Goal: Task Accomplishment & Management: Use online tool/utility

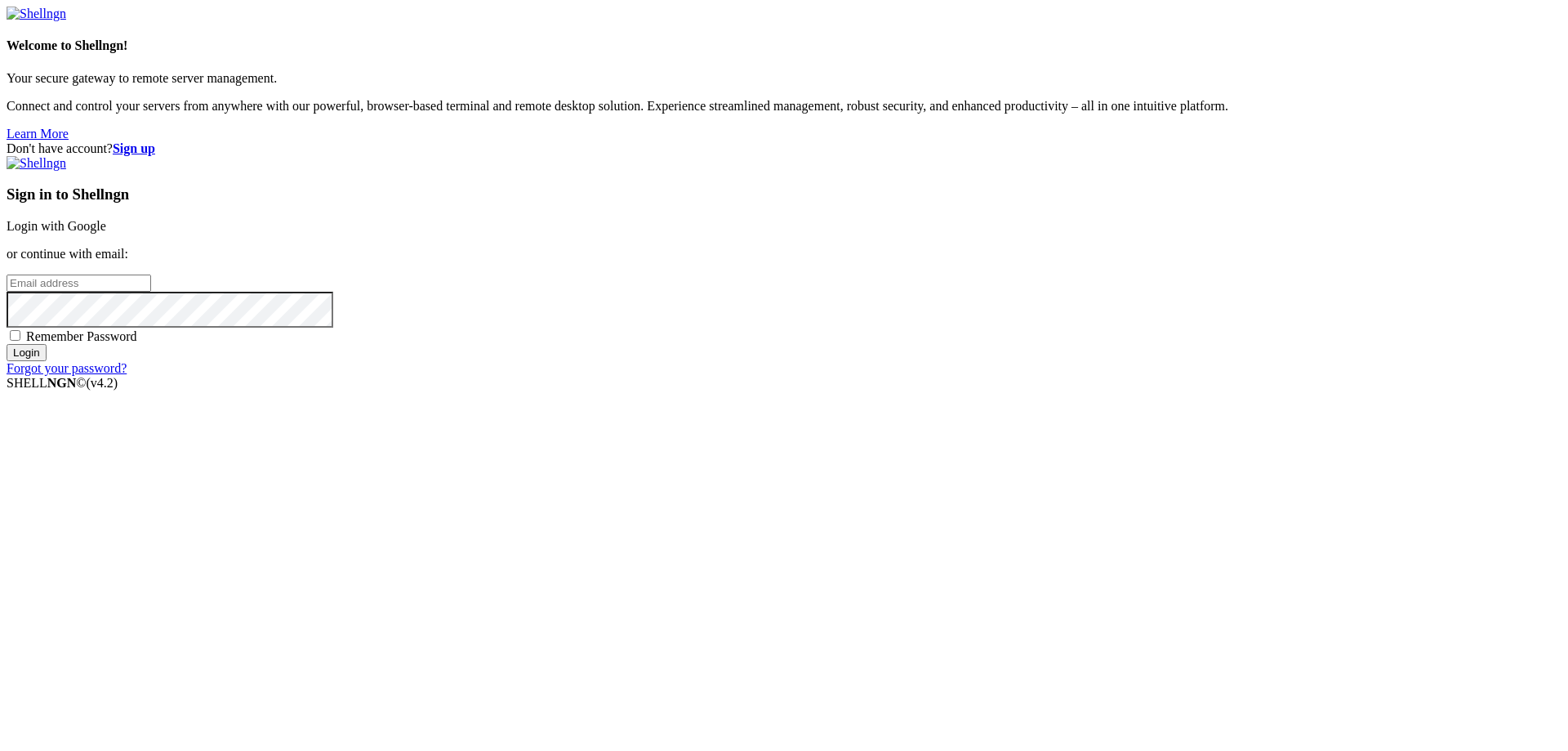
click at [137, 343] on span "Remember Password" at bounding box center [81, 336] width 111 height 14
click at [21, 341] on input "Remember Password" at bounding box center [15, 335] width 10 height 10
checkbox input "true"
click at [151, 291] on input "email" at bounding box center [79, 283] width 145 height 17
click at [7, 344] on input "Login" at bounding box center [27, 353] width 40 height 17
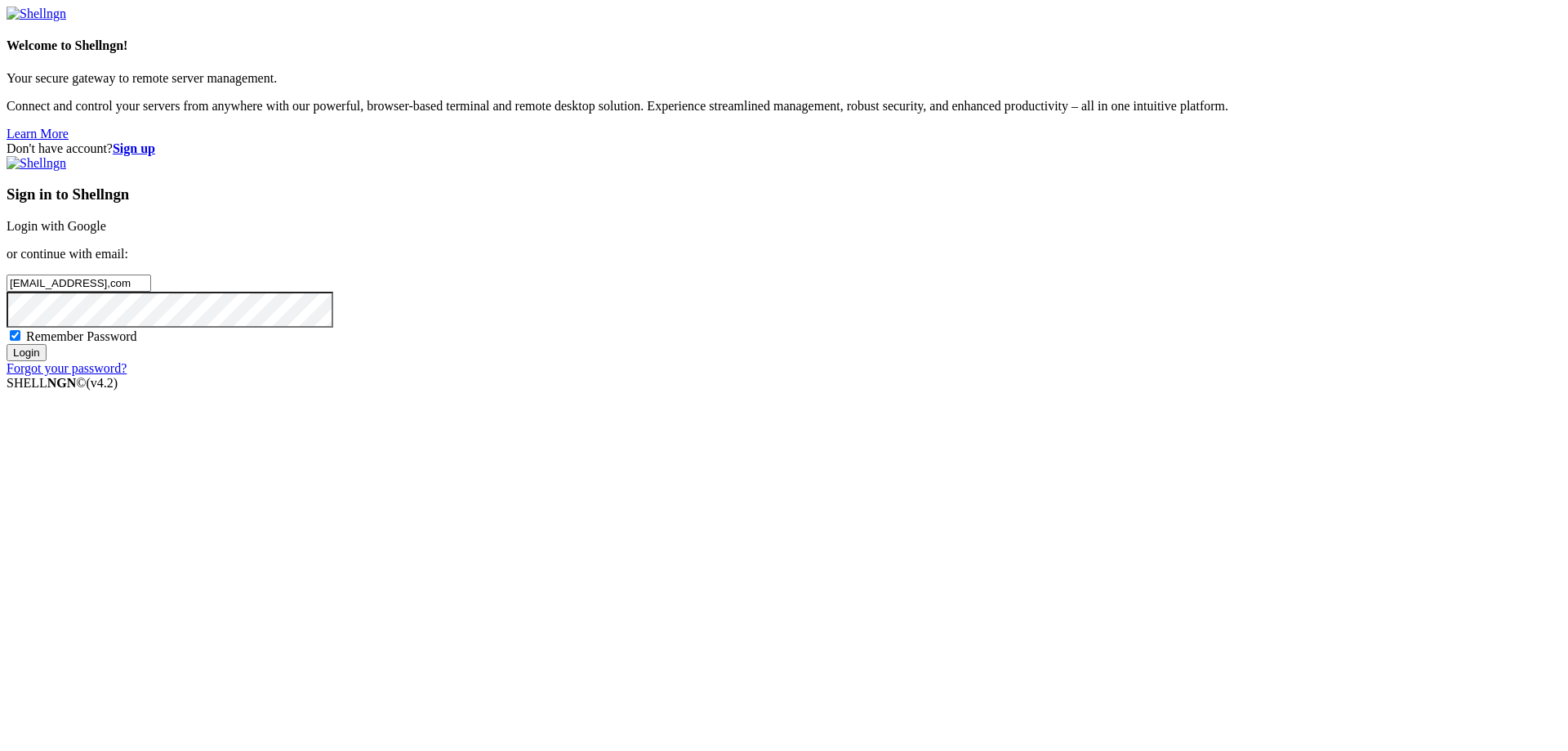
click at [151, 291] on input "[EMAIL_ADDRESS],com" at bounding box center [79, 283] width 145 height 17
click at [1232, 349] on div "Don't have account? Sign up Sign in to Shellngn Login with Google or continue w…" at bounding box center [784, 259] width 1555 height 235
click at [47, 361] on input "Login" at bounding box center [27, 353] width 40 height 17
type input "[EMAIL_ADDRESS][DOMAIN_NAME]"
click at [7, 344] on input "Login" at bounding box center [27, 353] width 40 height 17
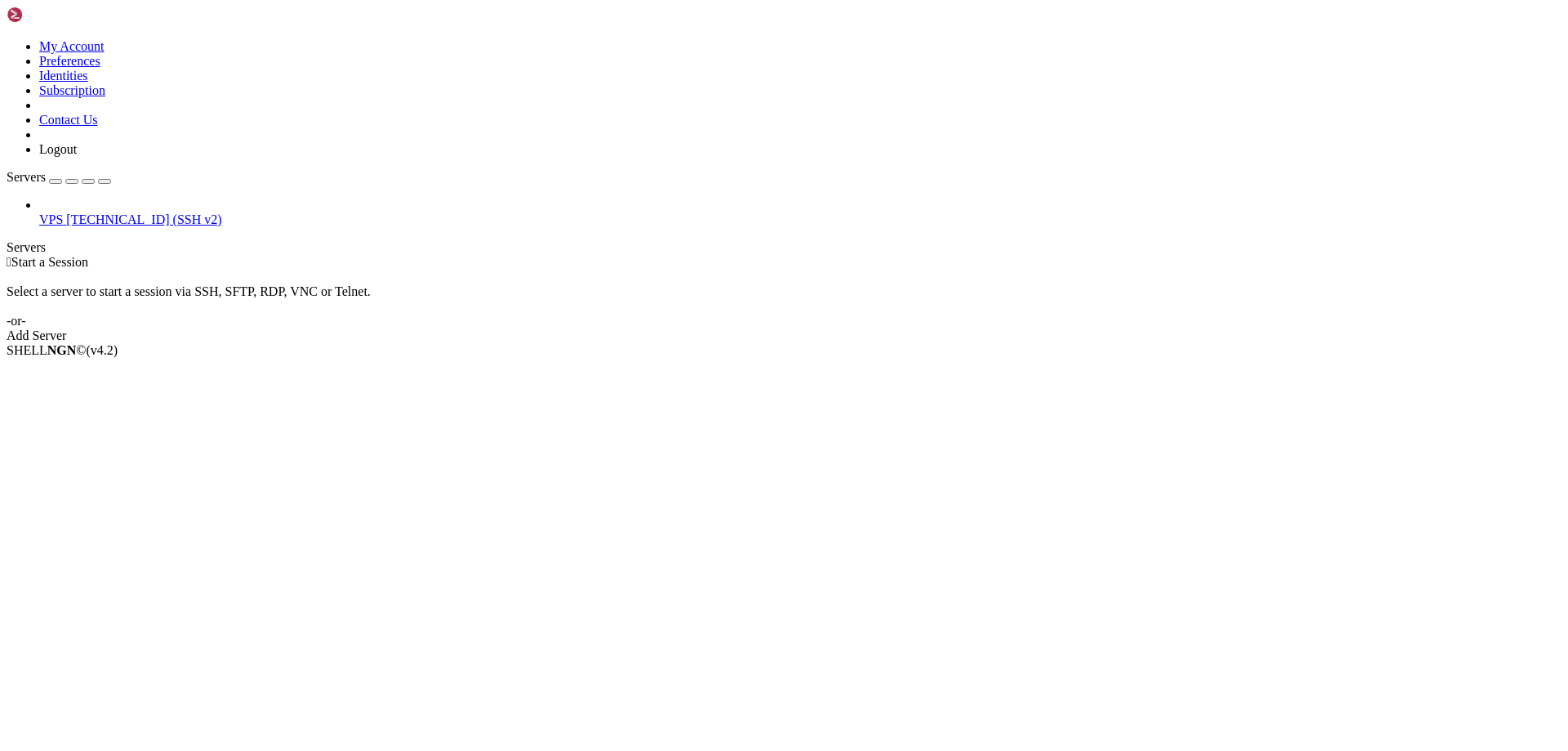
click at [39, 212] on icon at bounding box center [39, 212] width 0 height 0
click at [137, 212] on span "[TECHNICAL_ID] (SSH v2)" at bounding box center [144, 219] width 155 height 14
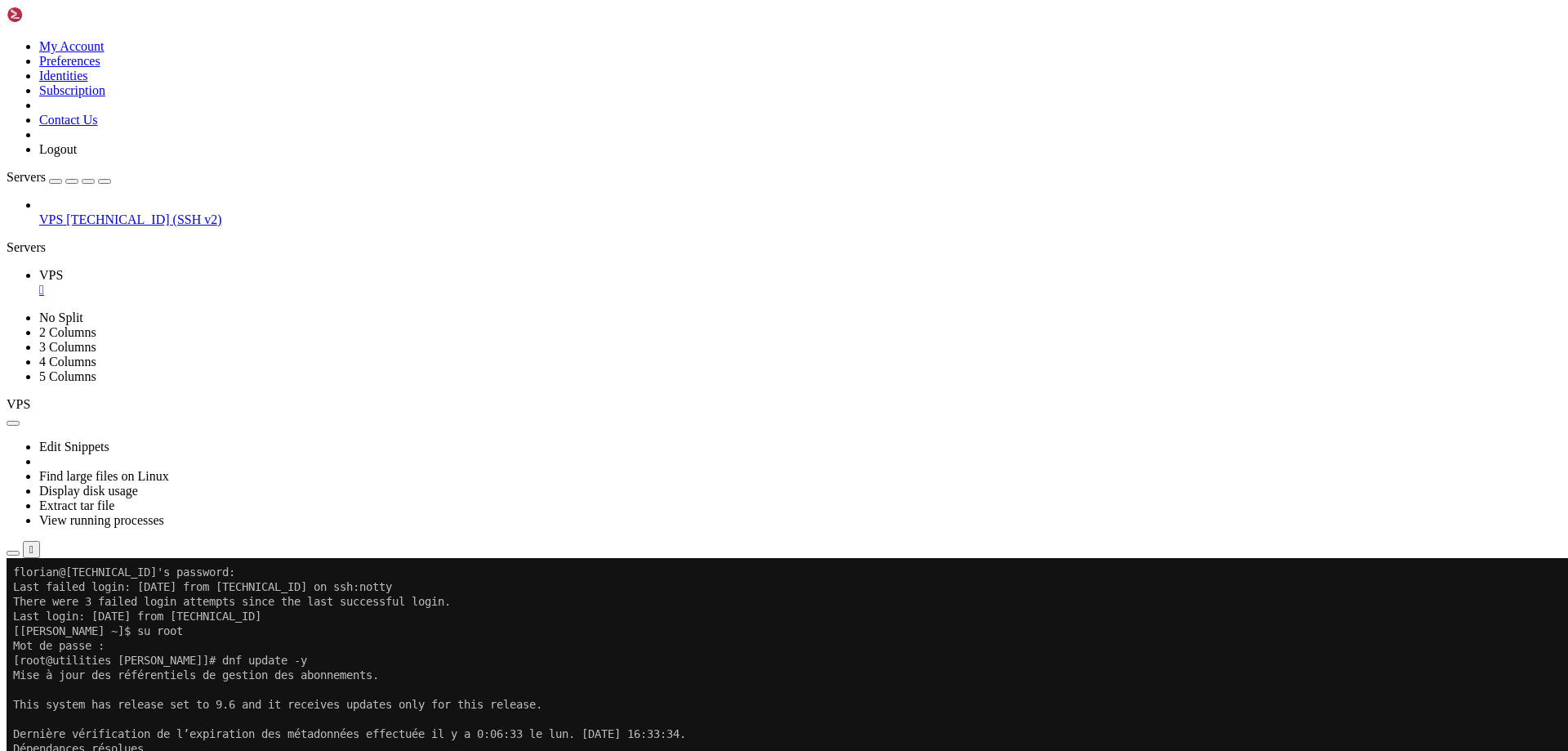
scroll to position [44, 0]
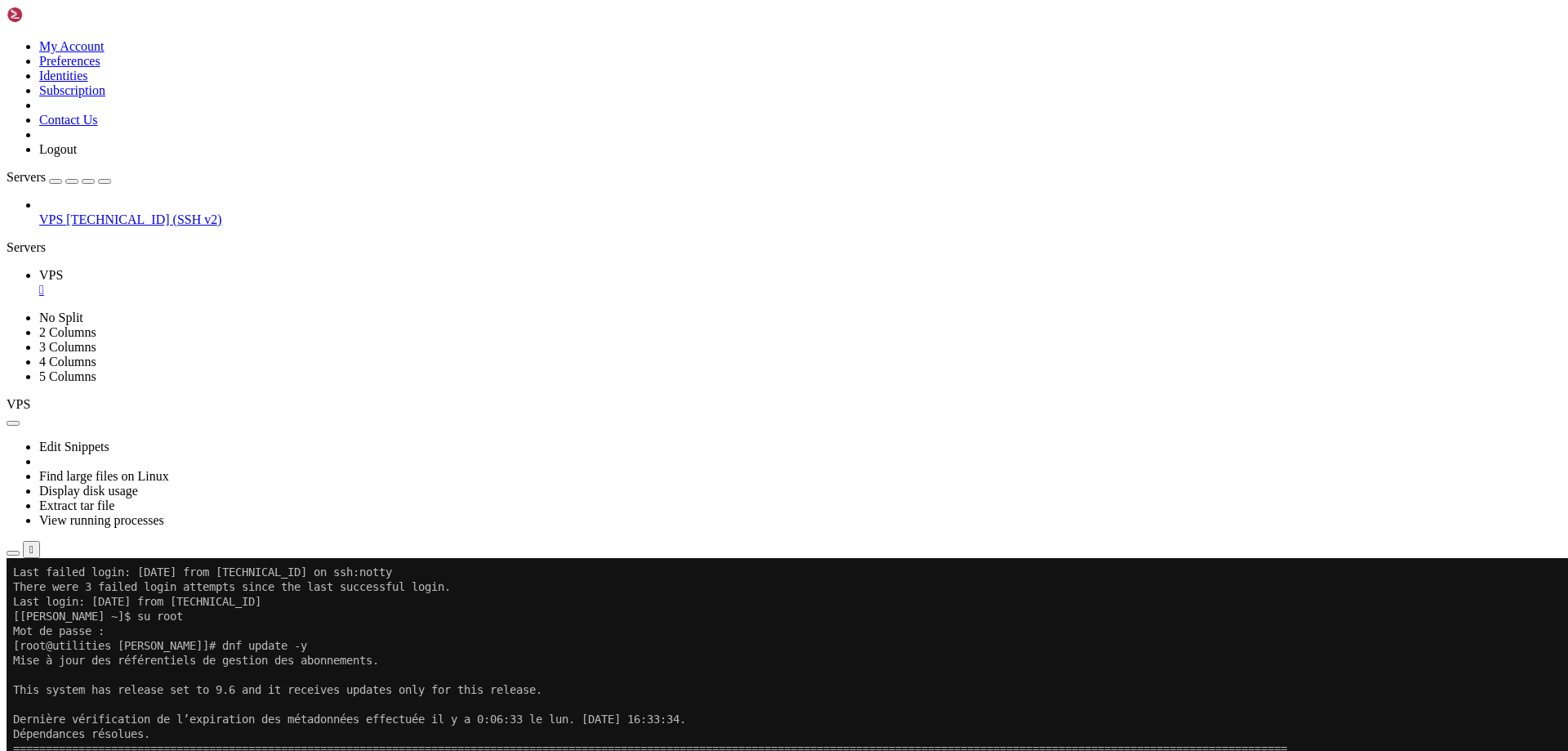
click at [7, 39] on icon at bounding box center [7, 39] width 0 height 0
click at [104, 53] on link "My Account" at bounding box center [72, 46] width 66 height 14
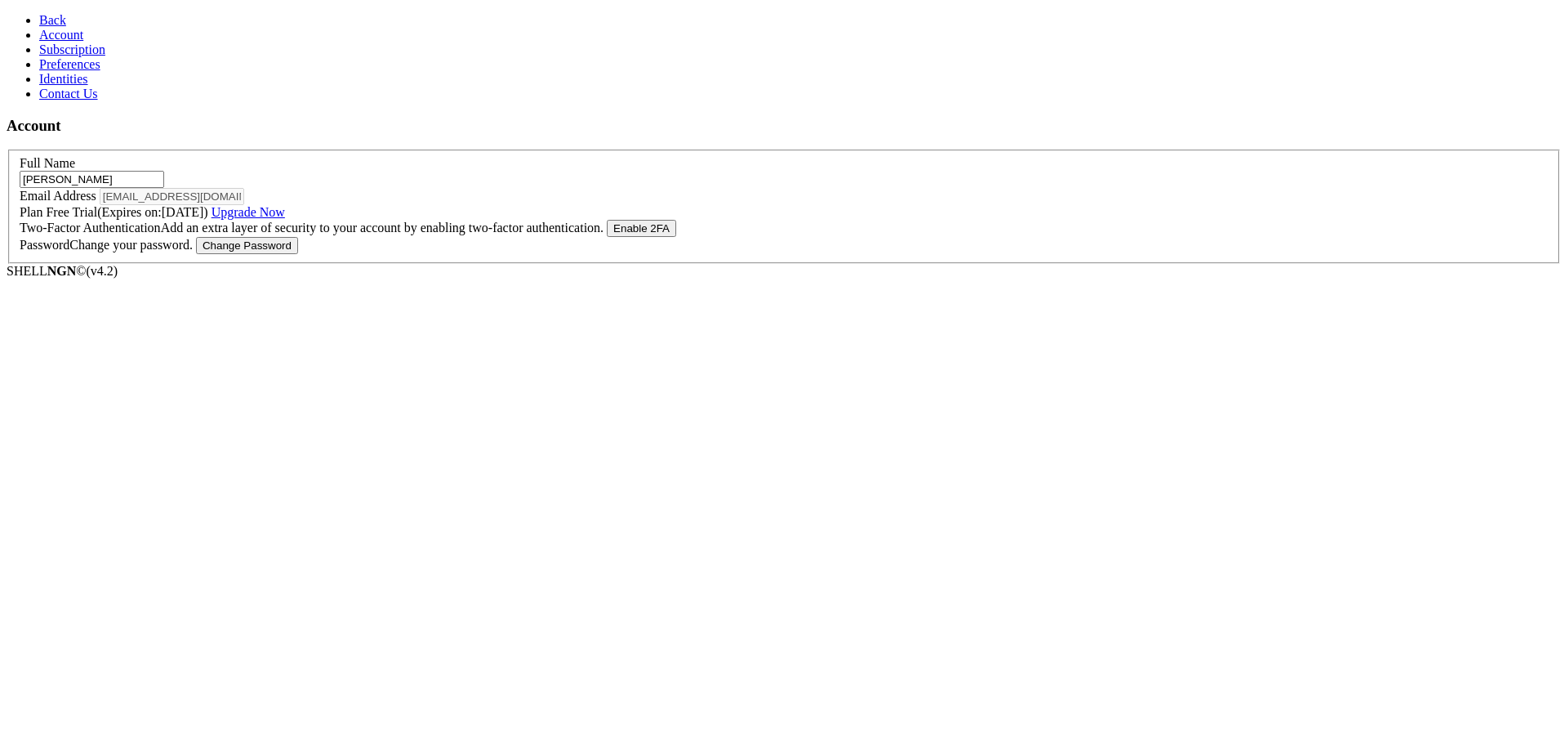
click at [50, 16] on span "Back" at bounding box center [52, 20] width 27 height 14
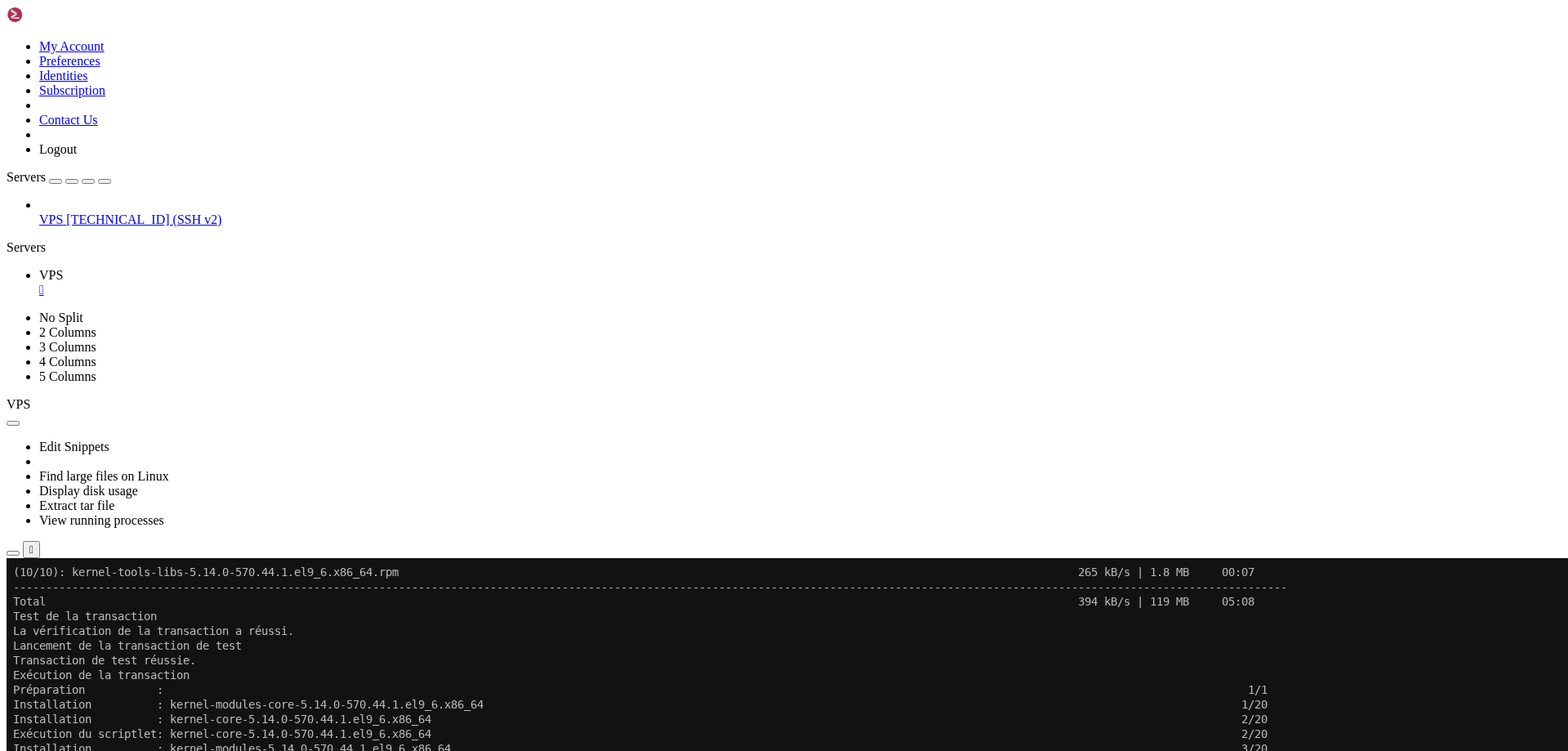
scroll to position [867, 0]
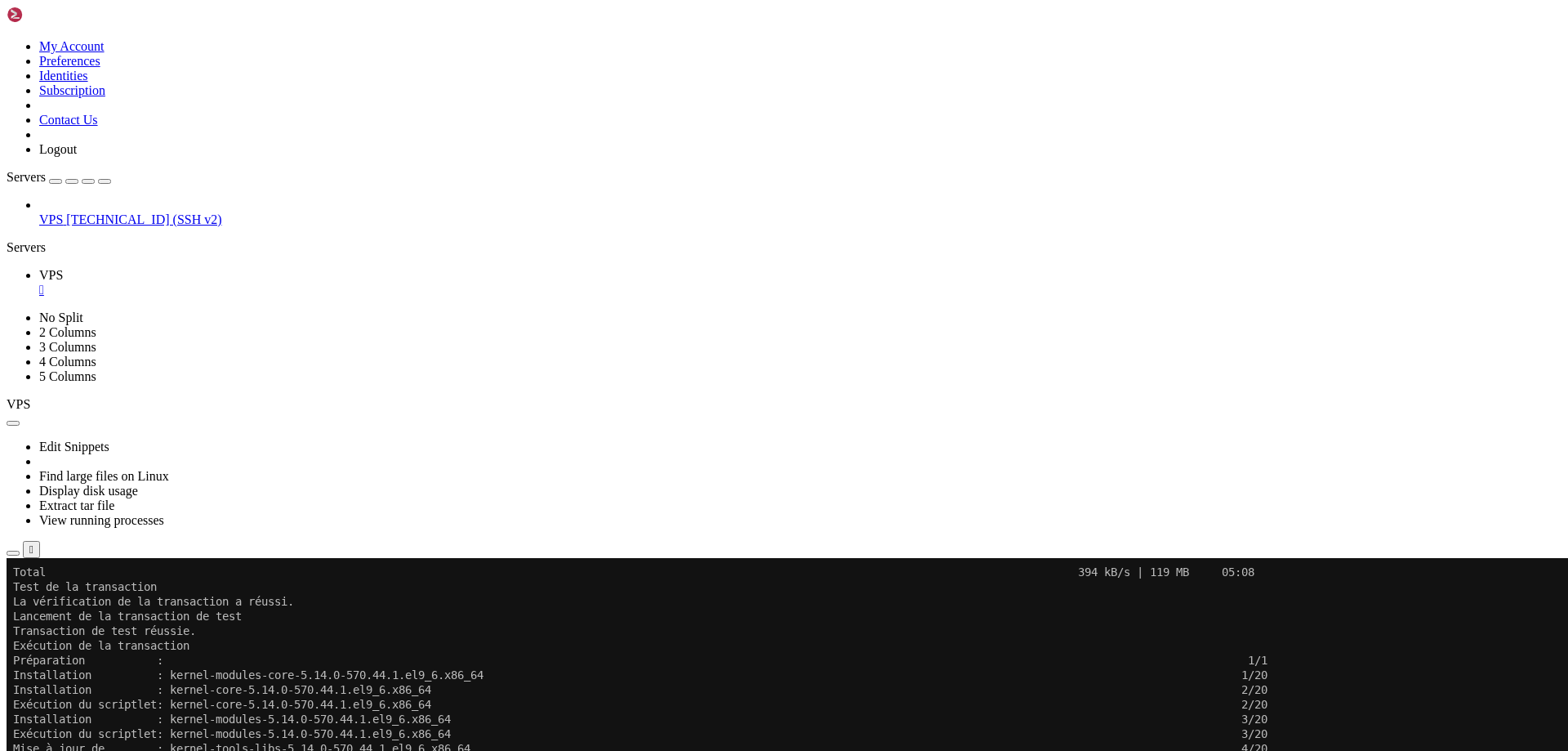
click at [768, 603] on x-row "La vérification de la transaction a réussi." at bounding box center [687, 601] width 1349 height 15
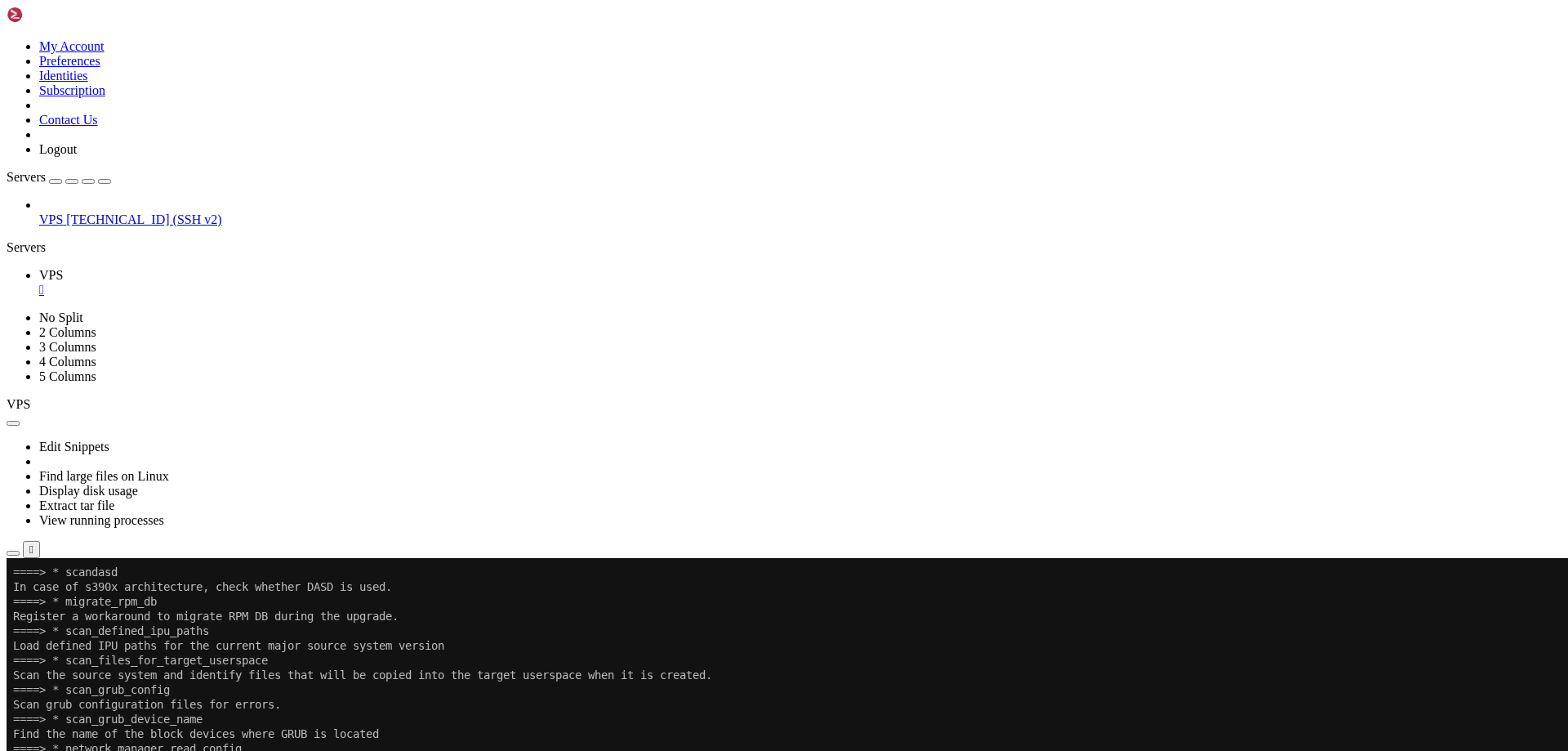
scroll to position [2779, 0]
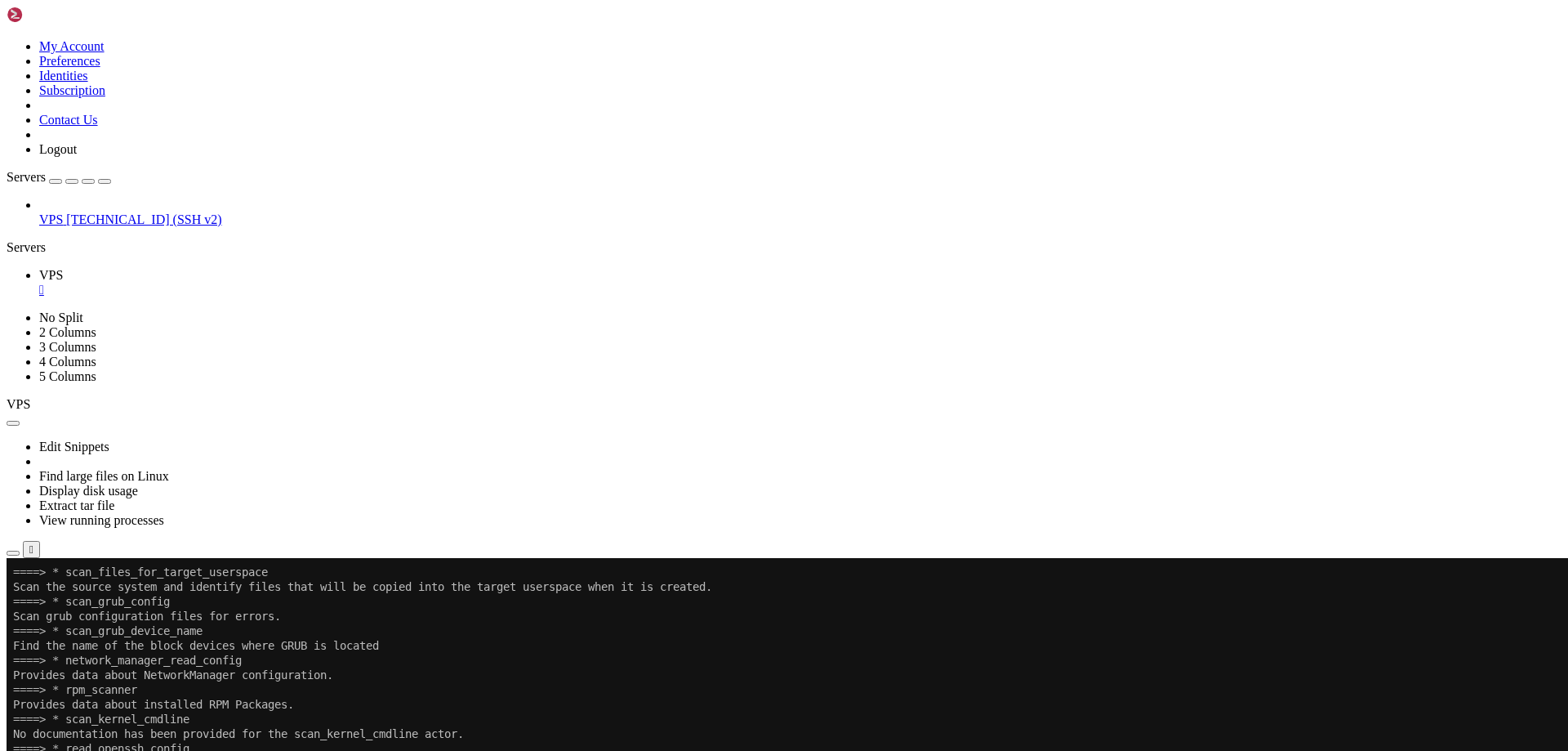
scroll to position [2926, 0]
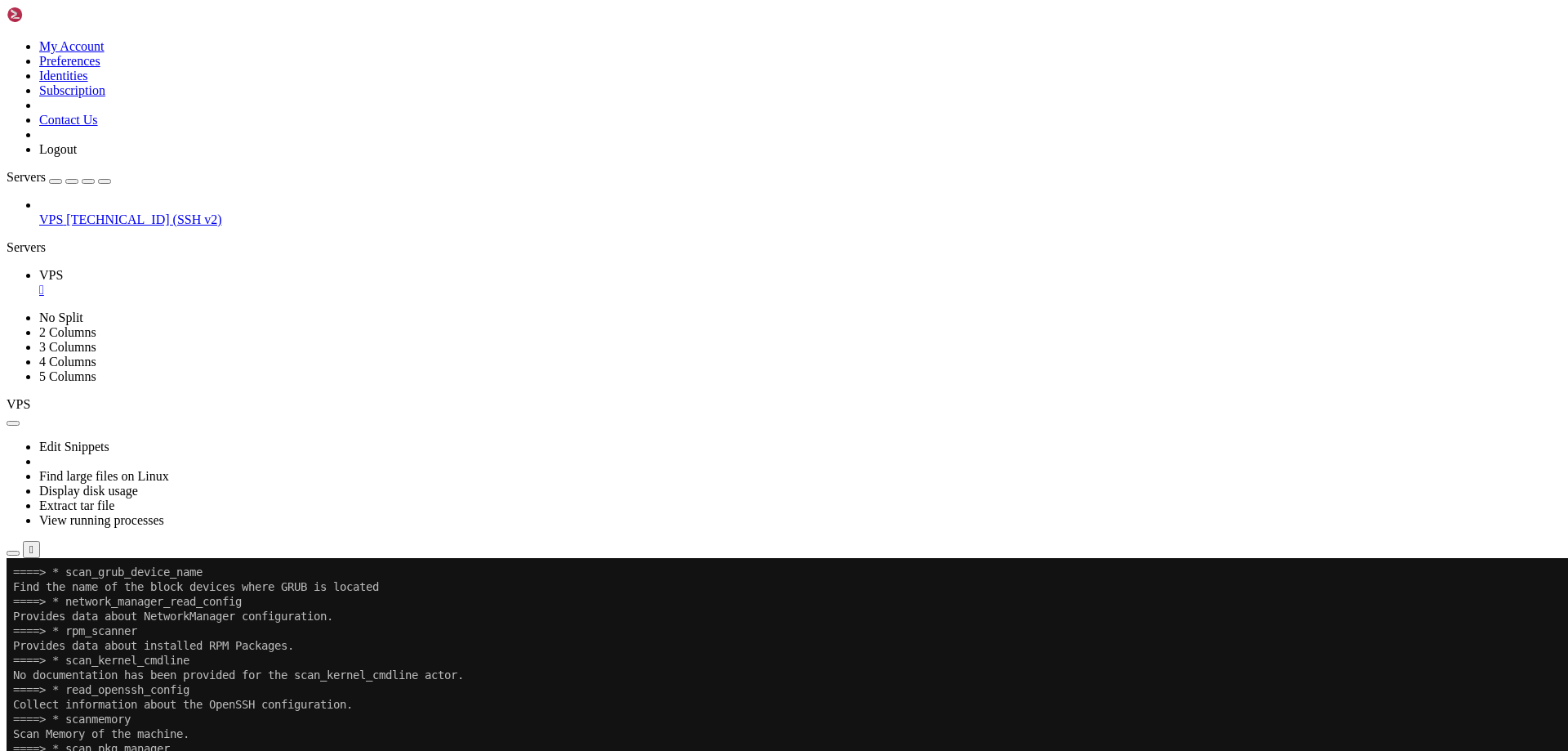
click at [558, 736] on x-row "Scan Memory of the machine." at bounding box center [687, 733] width 1349 height 15
